Goal: Transaction & Acquisition: Purchase product/service

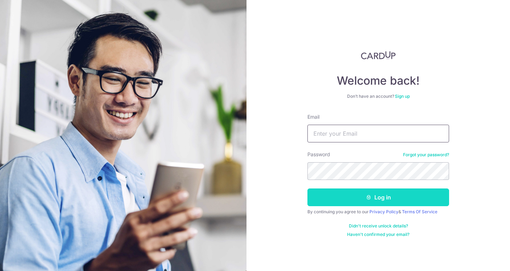
type input "[EMAIL_ADDRESS][DOMAIN_NAME]"
click at [355, 196] on button "Log in" at bounding box center [378, 197] width 142 height 18
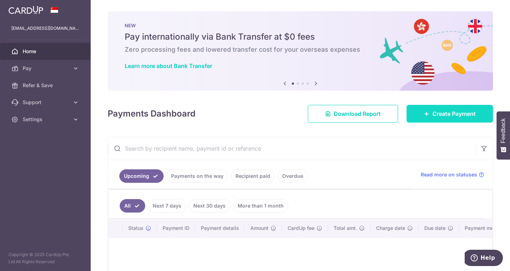
click at [437, 115] on span "Create Payment" at bounding box center [453, 113] width 43 height 8
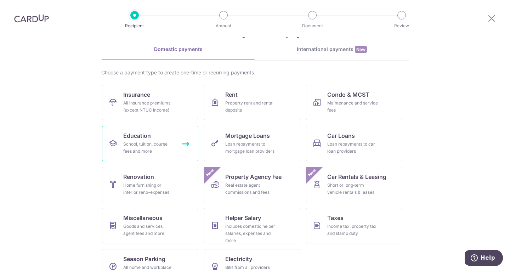
scroll to position [35, 0]
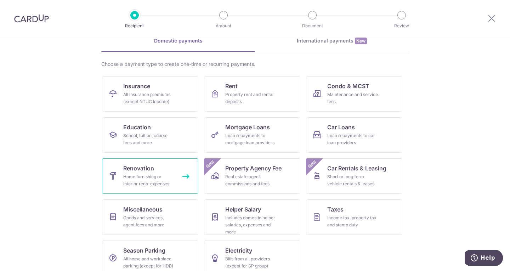
click at [167, 178] on div "Home furnishing or interior reno-expenses" at bounding box center [148, 180] width 51 height 14
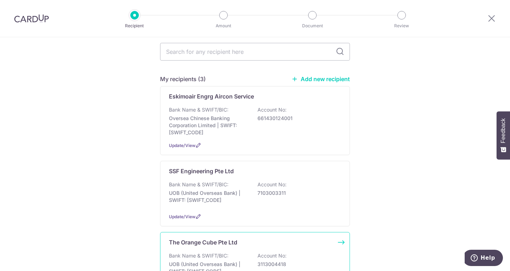
scroll to position [35, 0]
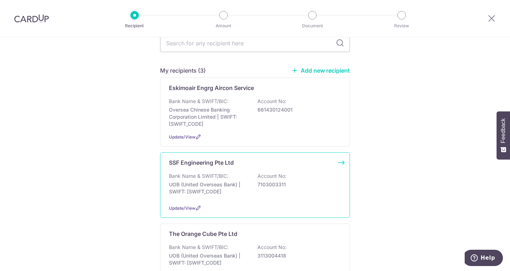
click at [206, 169] on div "SSF Engineering Pte Ltd Bank Name & SWIFT/BIC: UOB (United Overseas Bank) | SWI…" at bounding box center [255, 184] width 190 height 65
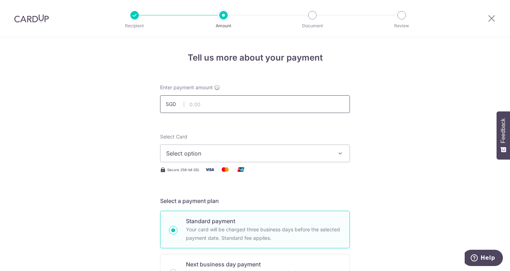
click at [208, 109] on input "text" at bounding box center [255, 104] width 190 height 18
type input "4,940.00"
click at [239, 155] on span "Select option" at bounding box center [248, 153] width 165 height 8
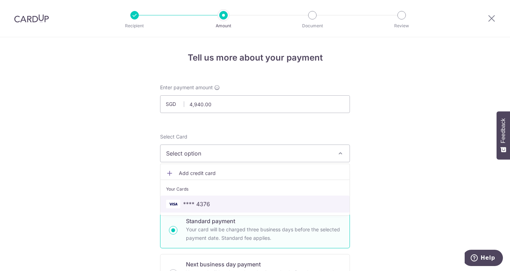
drag, startPoint x: 201, startPoint y: 205, endPoint x: 198, endPoint y: 202, distance: 4.5
click at [201, 205] on span "**** 4376" at bounding box center [196, 204] width 27 height 8
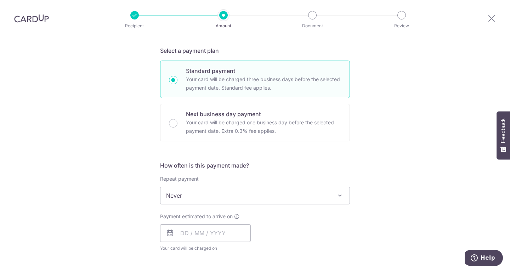
scroll to position [142, 0]
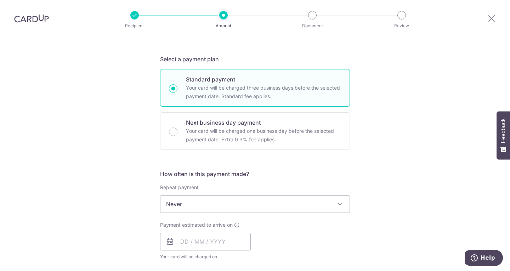
click at [300, 204] on span "Never" at bounding box center [254, 203] width 189 height 17
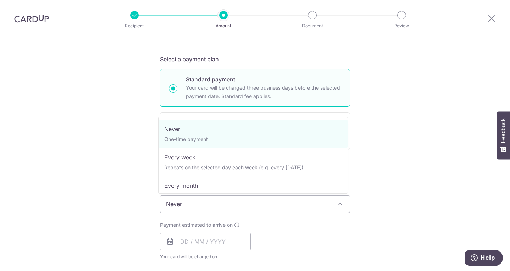
click at [430, 196] on div "Tell us more about your payment Enter payment amount SGD 4,940.00 4940.00 Selec…" at bounding box center [255, 240] width 510 height 688
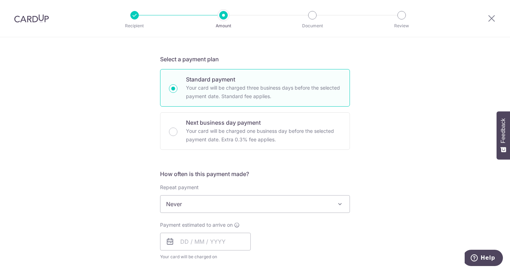
scroll to position [248, 0]
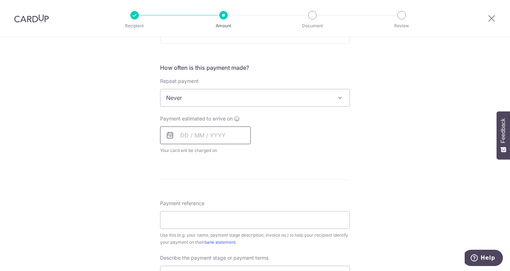
click at [230, 134] on input "text" at bounding box center [205, 135] width 91 height 18
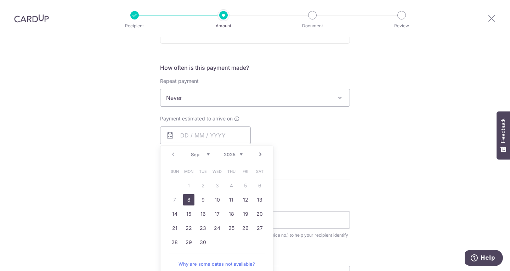
click at [185, 201] on link "8" at bounding box center [188, 199] width 11 height 11
type input "08/09/2025"
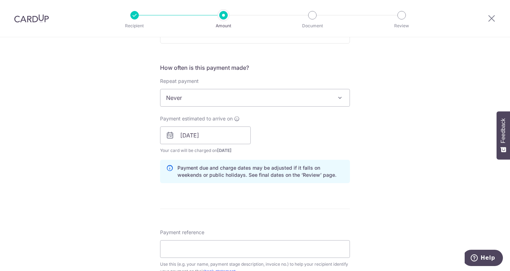
click at [279, 211] on form "Enter payment amount SGD 4,940.00 4940.00 Select Card **** 4376 Add credit card…" at bounding box center [255, 154] width 190 height 637
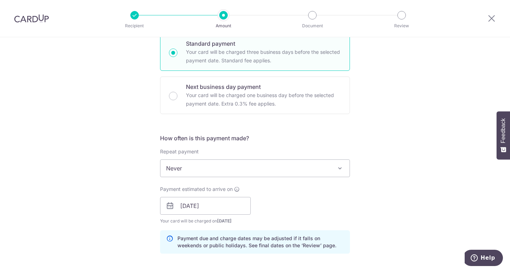
scroll to position [177, 0]
click at [221, 210] on input "08/09/2025" at bounding box center [205, 206] width 91 height 18
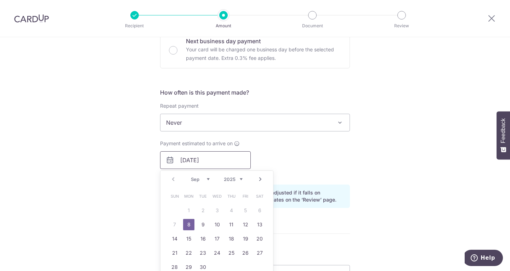
scroll to position [248, 0]
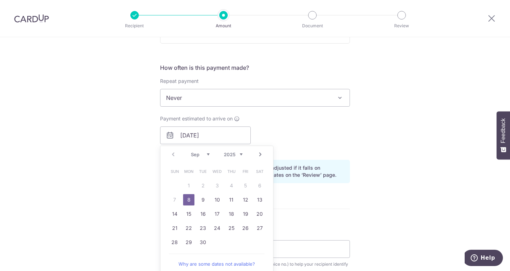
click at [186, 201] on link "8" at bounding box center [188, 199] width 11 height 11
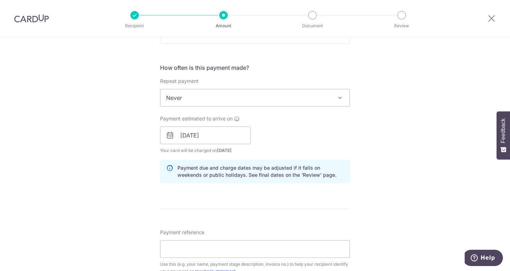
click at [389, 185] on div "Tell us more about your payment Enter payment amount SGD 4,940.00 4940.00 Selec…" at bounding box center [255, 147] width 510 height 717
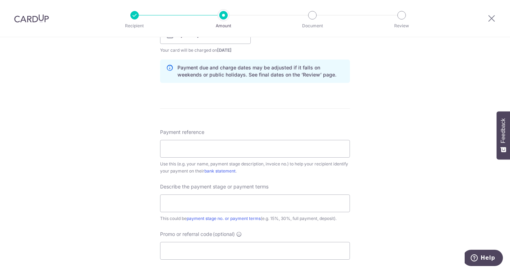
scroll to position [354, 0]
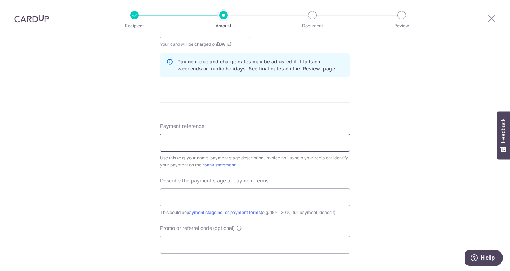
click at [235, 144] on input "Payment reference" at bounding box center [255, 143] width 190 height 18
type input "F"
drag, startPoint x: 281, startPoint y: 137, endPoint x: 193, endPoint y: 138, distance: 87.4
click at [193, 138] on input "Lai Yirong Blk 19 Jalan Jintan 0419" at bounding box center [255, 143] width 190 height 18
paste input "SSF-IN-2508-020"
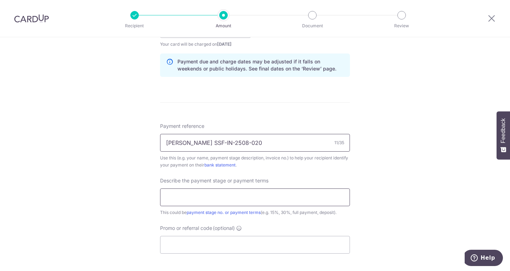
type input "Lai Yirong SSF-IN-2508-020"
click at [196, 196] on input "text" at bounding box center [255, 197] width 190 height 18
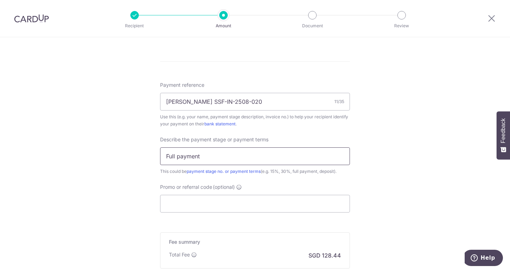
scroll to position [425, 0]
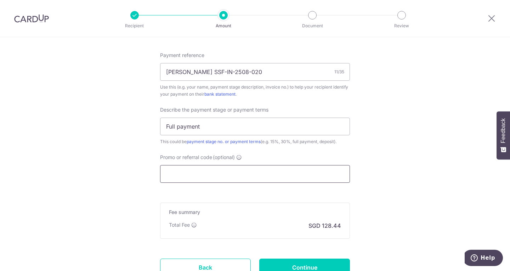
click at [225, 172] on input "Promo or referral code (optional)" at bounding box center [255, 174] width 190 height 18
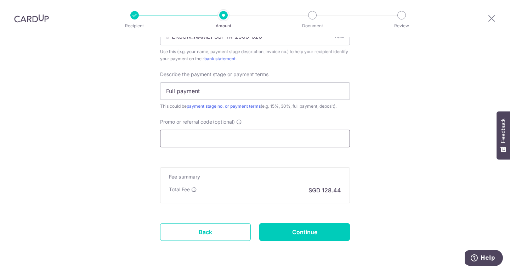
scroll to position [354, 0]
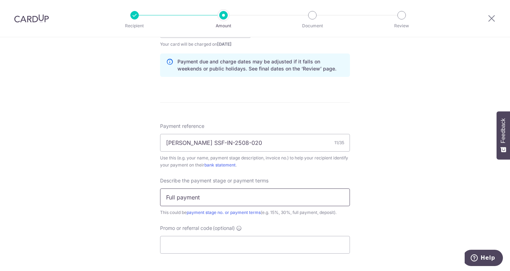
click at [220, 202] on input "Full payment" at bounding box center [255, 197] width 190 height 18
type input "Full payment"
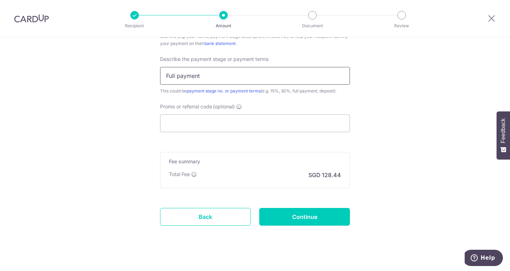
scroll to position [483, 0]
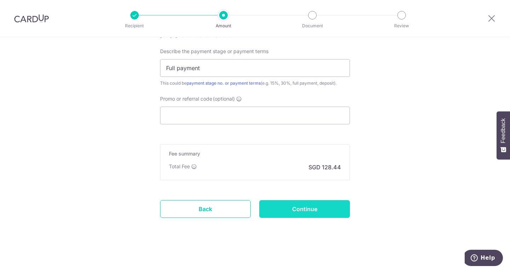
click at [319, 210] on input "Continue" at bounding box center [304, 209] width 91 height 18
type input "Create Schedule"
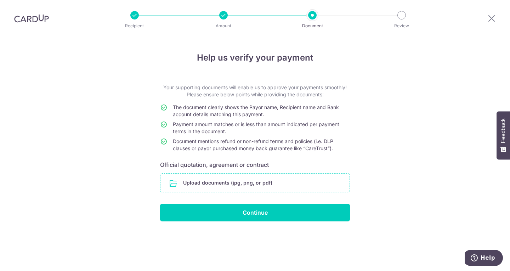
click at [223, 188] on input "file" at bounding box center [254, 182] width 189 height 18
click at [245, 180] on input "file" at bounding box center [254, 182] width 189 height 18
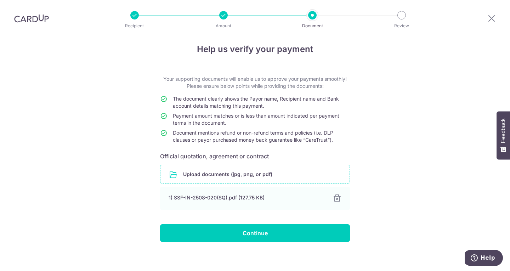
scroll to position [13, 0]
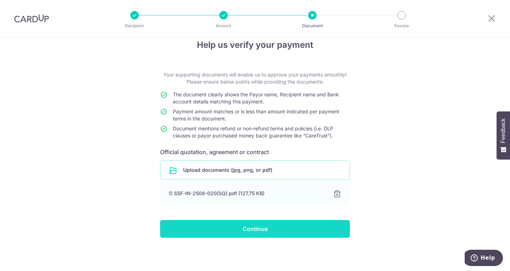
click at [257, 231] on input "Continue" at bounding box center [255, 229] width 190 height 18
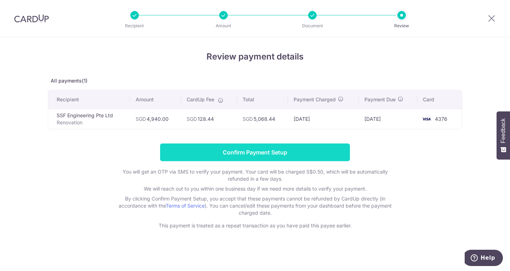
click at [323, 155] on input "Confirm Payment Setup" at bounding box center [255, 152] width 190 height 18
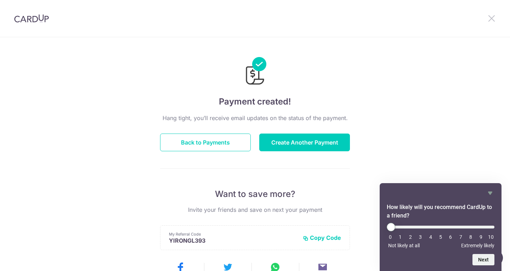
click at [488, 18] on icon at bounding box center [491, 18] width 8 height 9
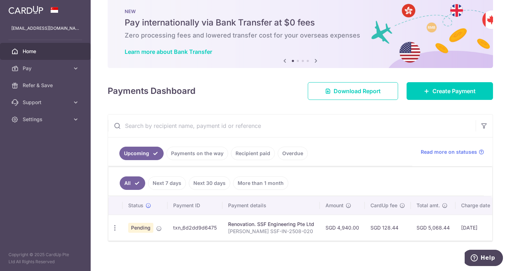
scroll to position [22, 0]
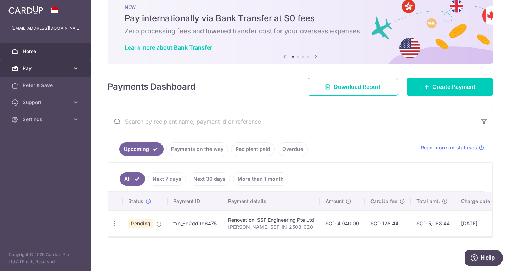
click at [50, 69] on span "Pay" at bounding box center [46, 68] width 47 height 7
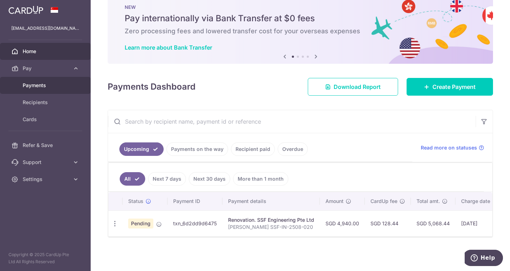
click at [47, 87] on span "Payments" at bounding box center [46, 85] width 47 height 7
